Goal: Information Seeking & Learning: Learn about a topic

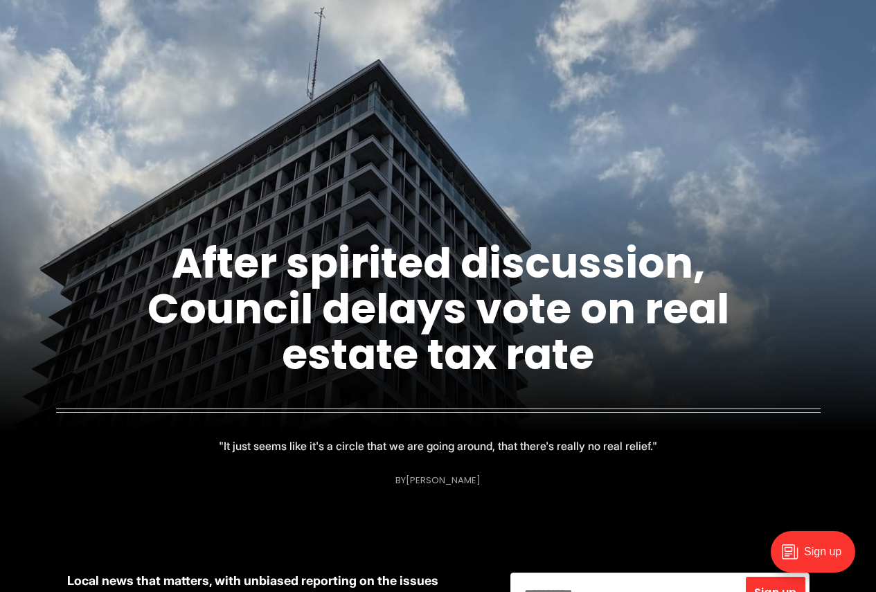
scroll to position [138, 0]
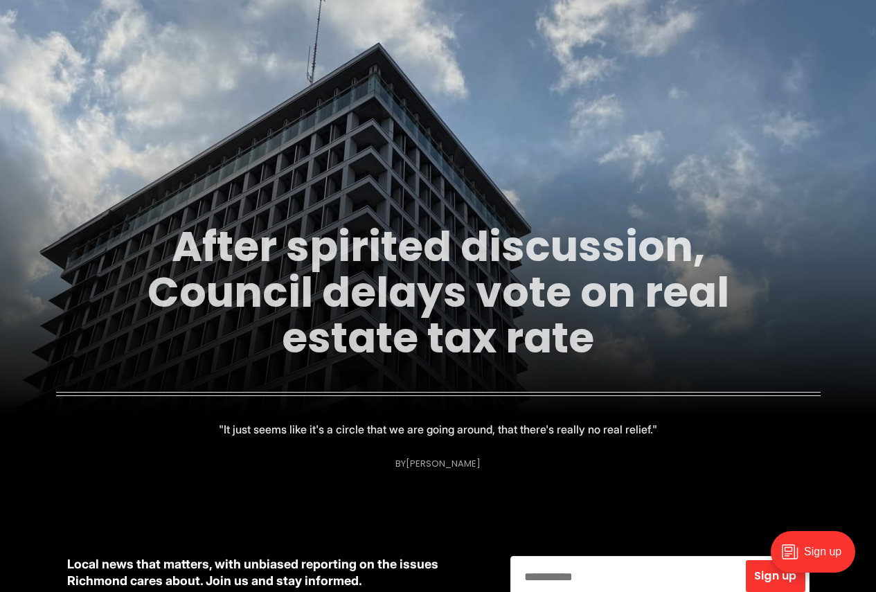
click at [624, 297] on link "After spirited discussion, Council delays vote on real estate tax rate" at bounding box center [437, 291] width 581 height 149
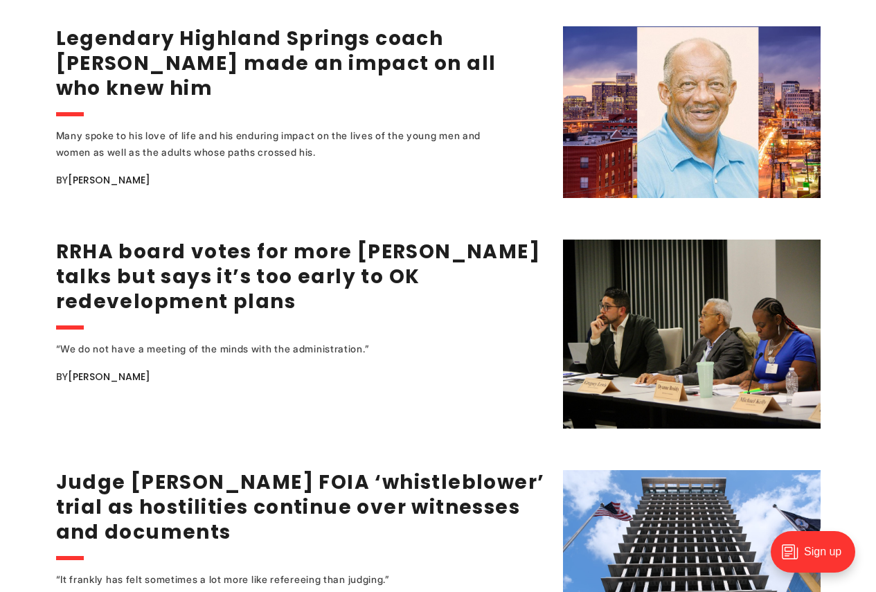
scroll to position [1938, 0]
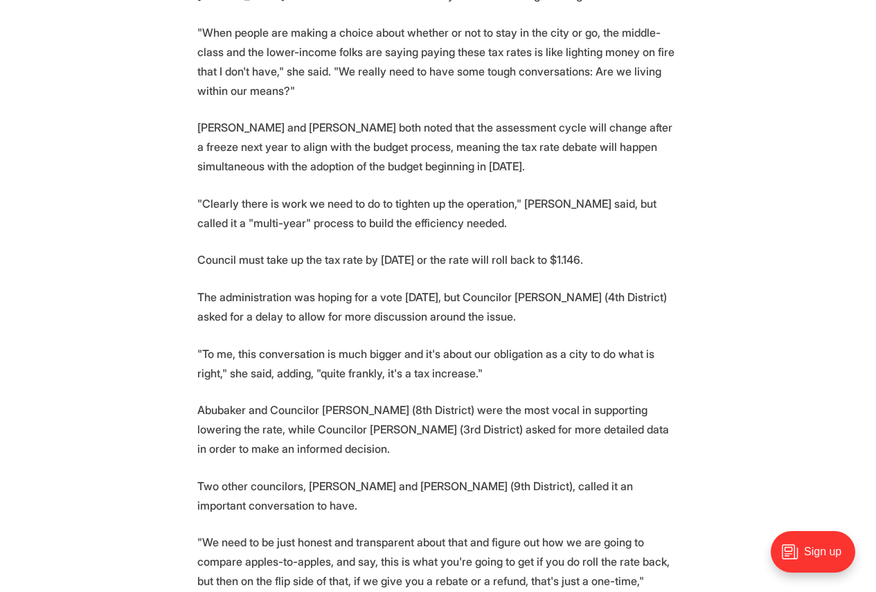
scroll to position [1315, 0]
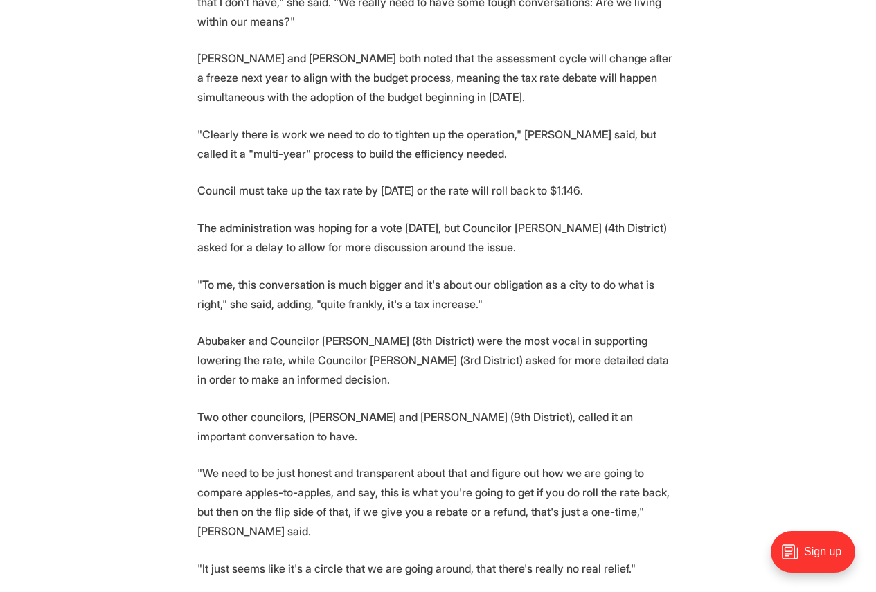
click at [743, 273] on section "Richmond's City Council heard a presentation from the city's top executives war…" at bounding box center [438, 60] width 876 height 1688
click at [175, 64] on section "Richmond's City Council heard a presentation from the city's top executives war…" at bounding box center [438, 60] width 876 height 1688
click at [169, 186] on section "Richmond's City Council heard a presentation from the city's top executives war…" at bounding box center [438, 60] width 876 height 1688
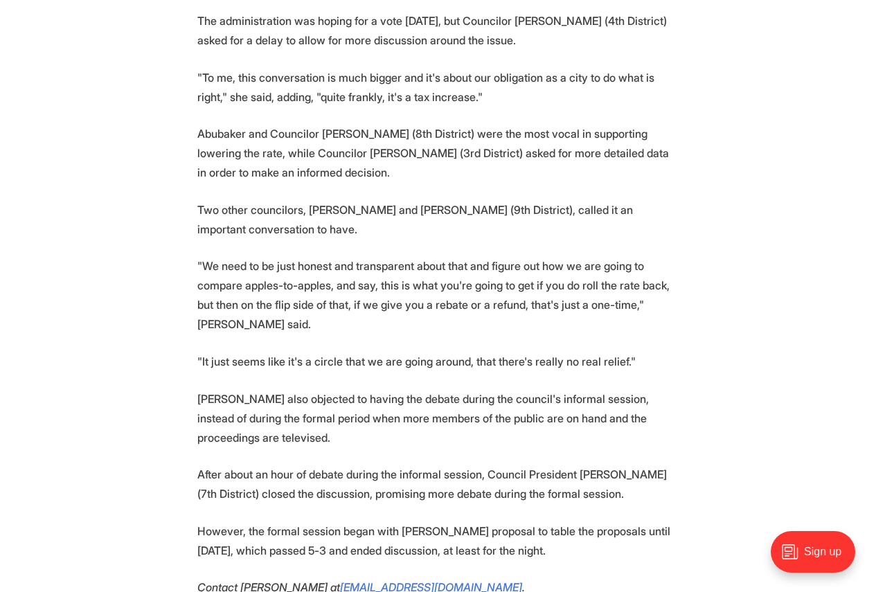
scroll to position [1523, 0]
